Goal: Find contact information: Find contact information

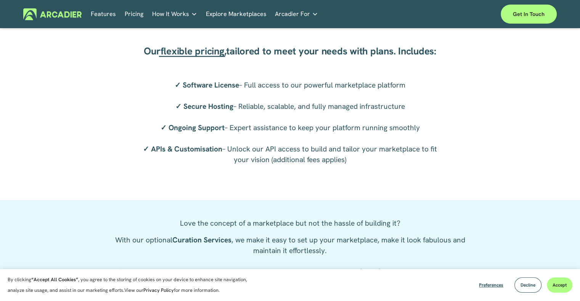
scroll to position [1288, 0]
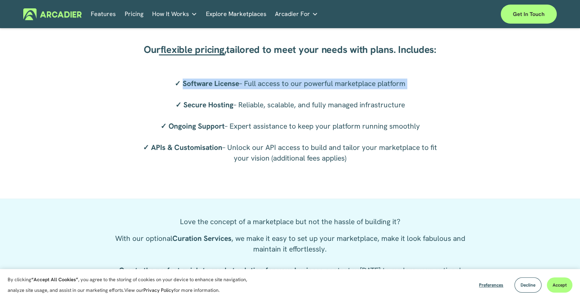
drag, startPoint x: 180, startPoint y: 85, endPoint x: 280, endPoint y: 95, distance: 100.0
click at [280, 95] on p "✓ Software License – Full access to our powerful marketplace platform ✓ Secure …" at bounding box center [289, 121] width 305 height 85
click at [531, 14] on link "Get in touch" at bounding box center [528, 14] width 56 height 19
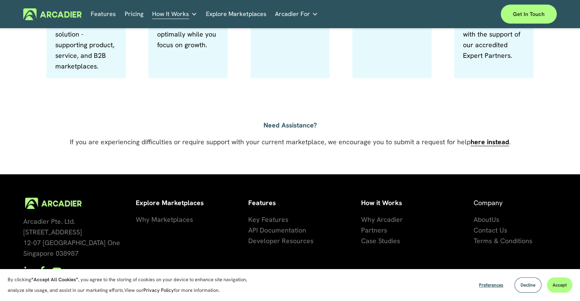
scroll to position [562, 0]
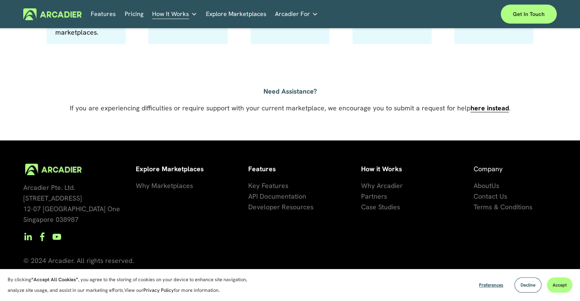
click at [58, 236] on use "YouTube" at bounding box center [57, 237] width 9 height 6
